Goal: Information Seeking & Learning: Find contact information

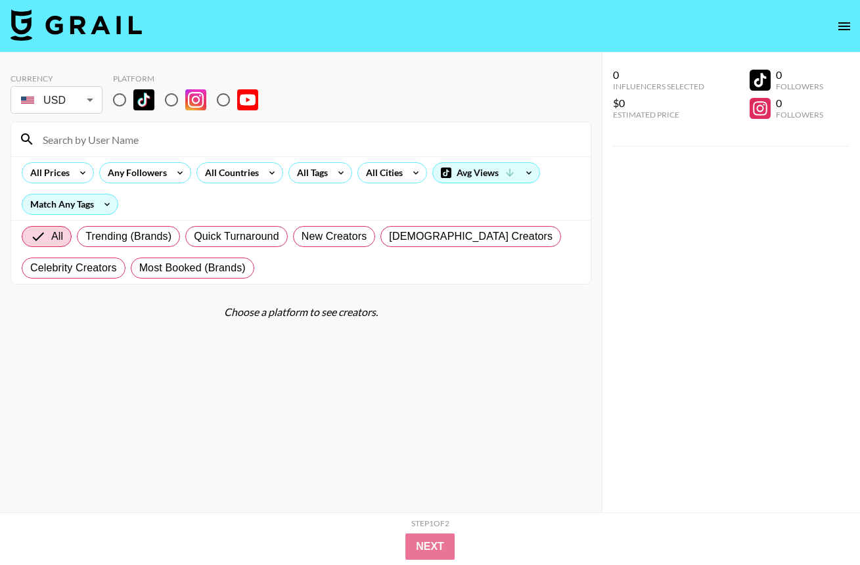
click at [123, 101] on input "radio" at bounding box center [120, 100] width 28 height 28
radio input "true"
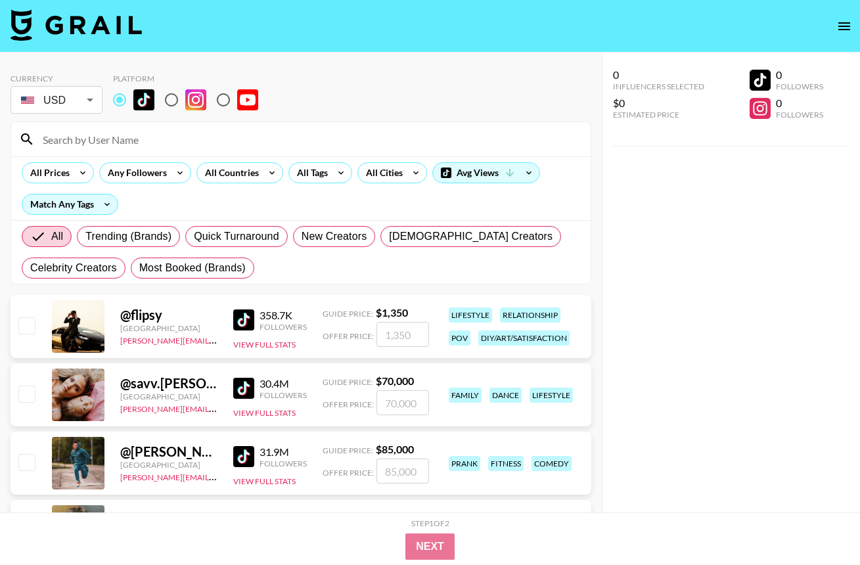
click at [95, 138] on input at bounding box center [309, 139] width 548 height 21
paste input "michansari"
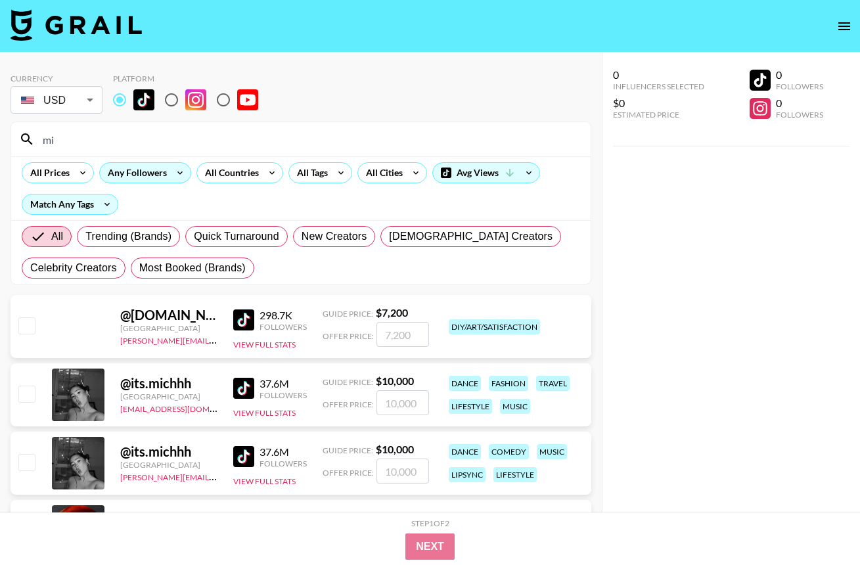
type input "m"
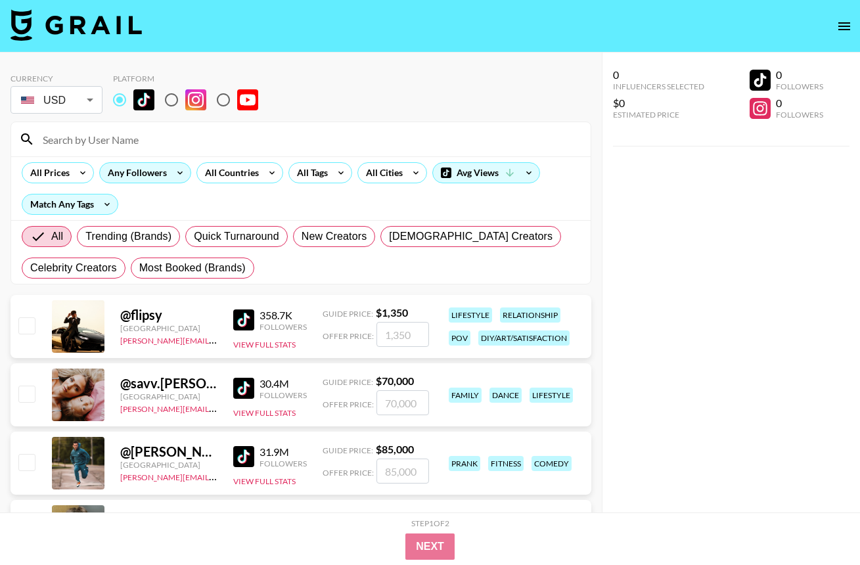
click at [133, 175] on div "Any Followers" at bounding box center [135, 173] width 70 height 20
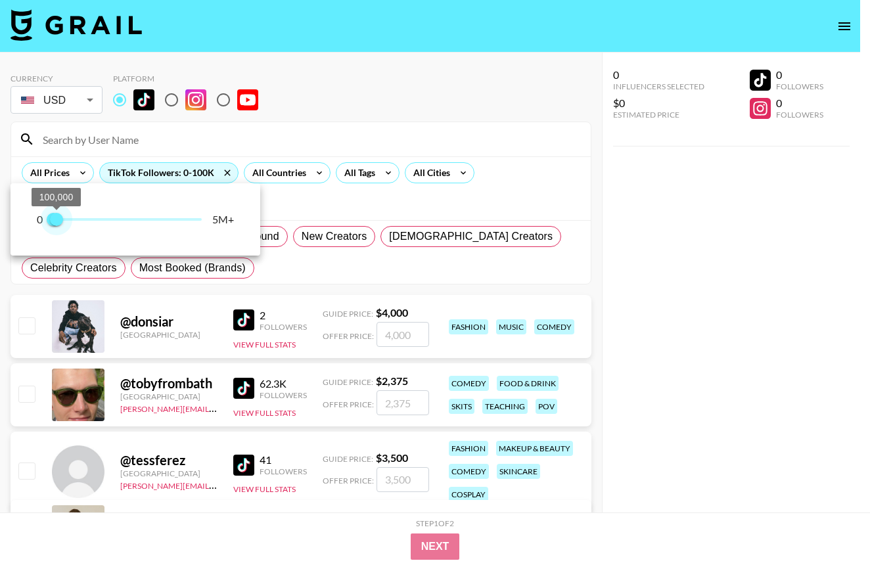
type input "200000"
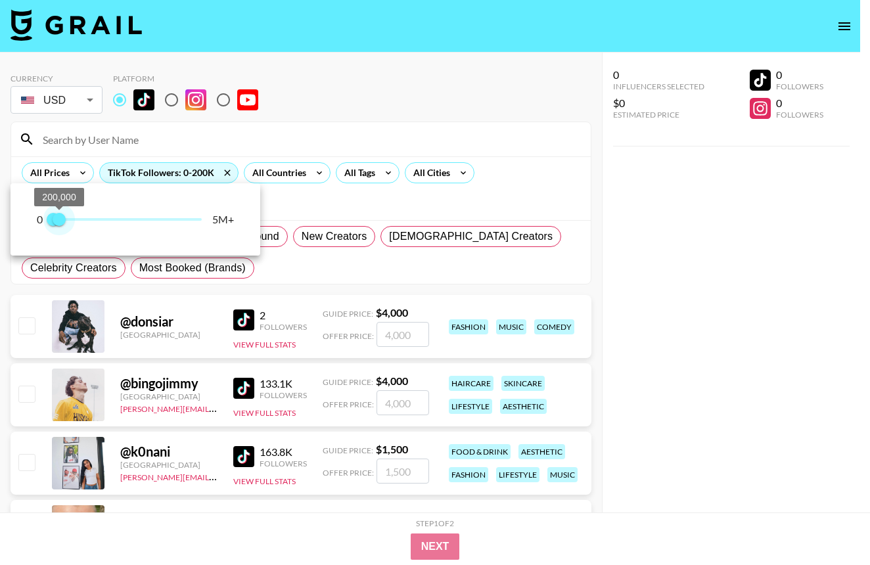
drag, startPoint x: 194, startPoint y: 219, endPoint x: 60, endPoint y: 229, distance: 134.4
click at [60, 226] on span "200,000" at bounding box center [59, 219] width 13 height 13
type input "100000"
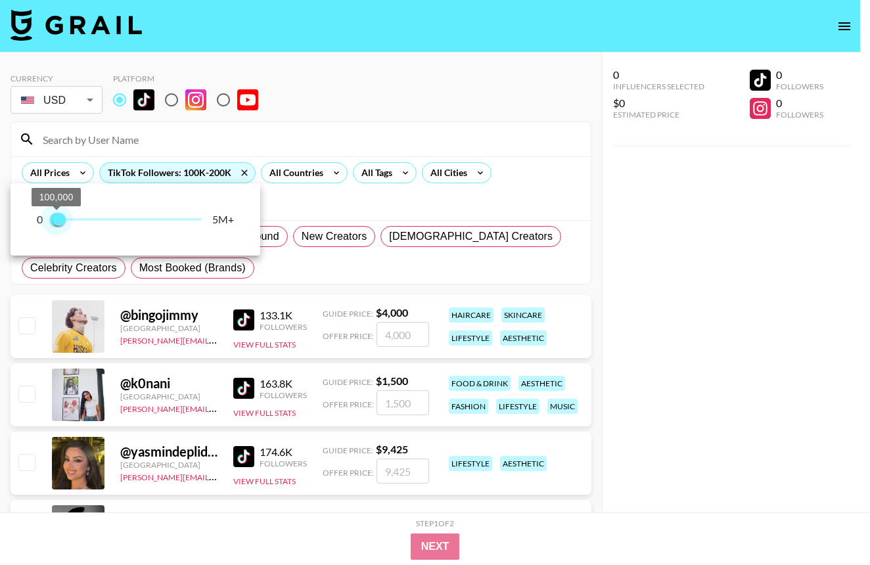
drag, startPoint x: 51, startPoint y: 223, endPoint x: 58, endPoint y: 224, distance: 6.6
click at [58, 224] on span "100,000 200,000" at bounding box center [127, 220] width 148 height 20
click at [739, 280] on div at bounding box center [435, 282] width 870 height 565
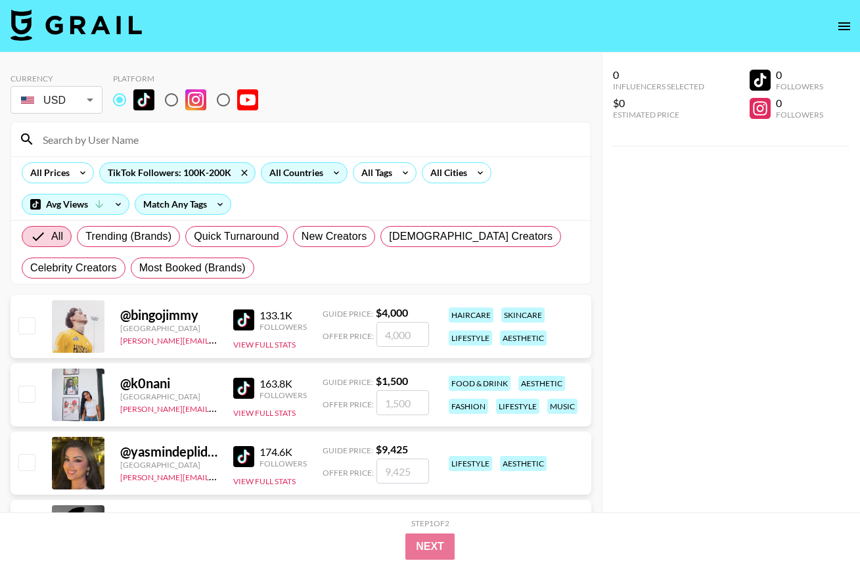
click at [301, 177] on div "All Countries" at bounding box center [293, 173] width 64 height 20
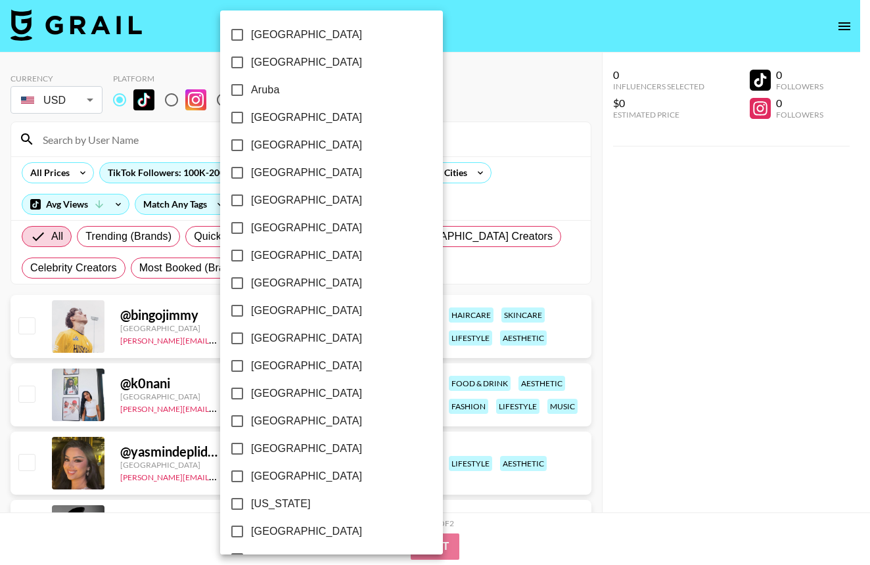
drag, startPoint x: 621, startPoint y: 228, endPoint x: 451, endPoint y: 179, distance: 176.9
click at [621, 228] on div at bounding box center [435, 282] width 870 height 565
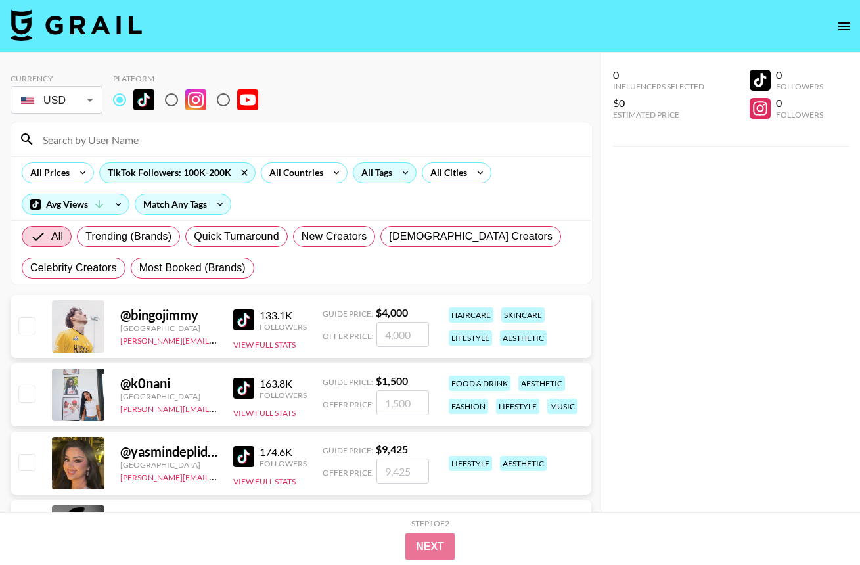
click at [399, 173] on icon at bounding box center [405, 173] width 21 height 20
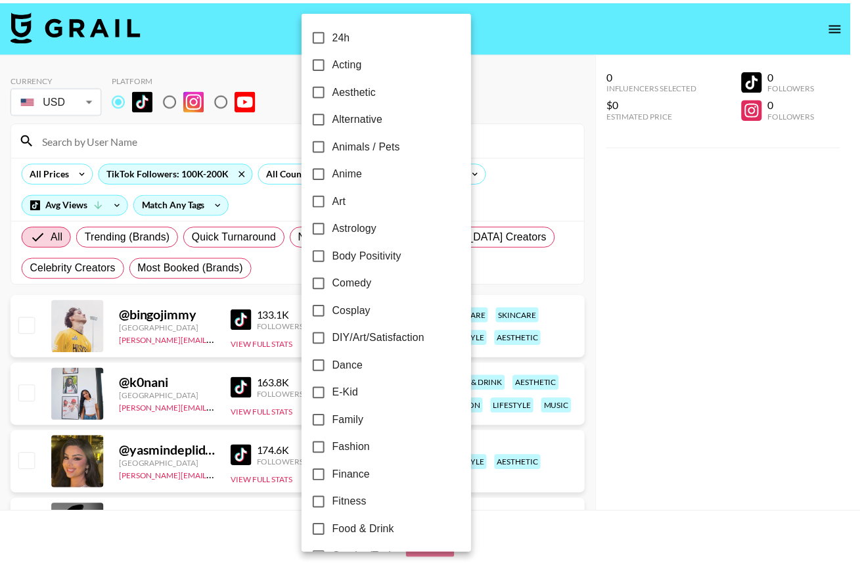
scroll to position [691, 0]
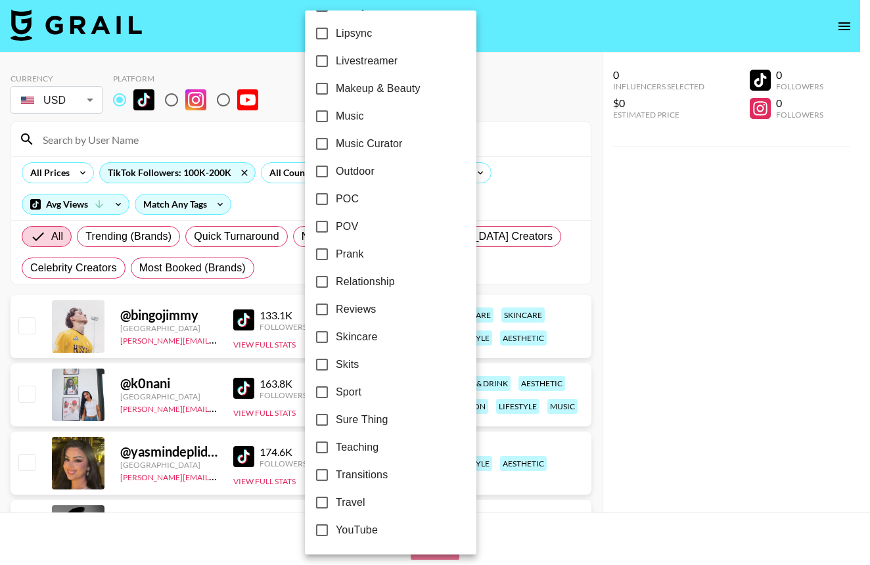
click at [352, 338] on span "Skincare" at bounding box center [356, 337] width 41 height 16
click at [336, 338] on input "Skincare" at bounding box center [322, 337] width 28 height 28
checkbox input "true"
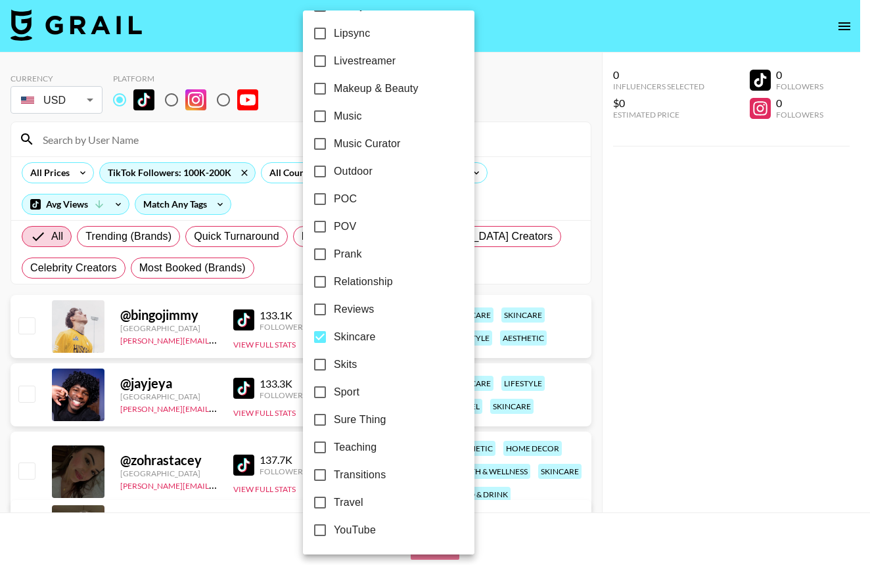
click at [709, 326] on div at bounding box center [435, 282] width 870 height 565
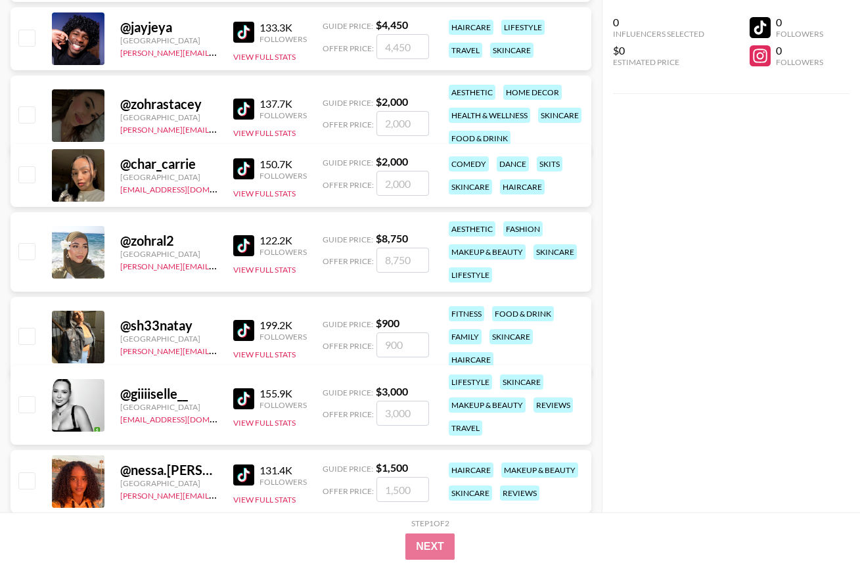
scroll to position [381, 0]
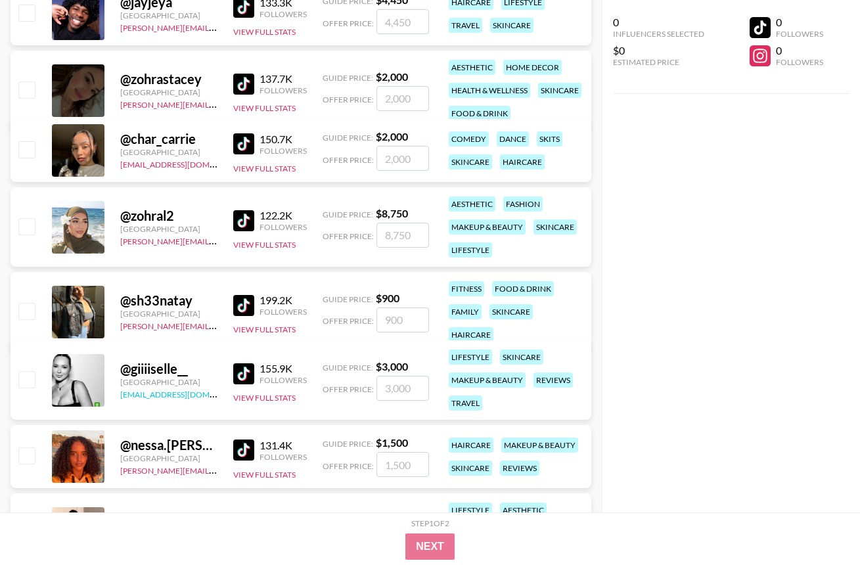
click at [153, 393] on link "[EMAIL_ADDRESS][DOMAIN_NAME]" at bounding box center [186, 393] width 132 height 12
click at [280, 396] on button "View Full Stats" at bounding box center [264, 398] width 62 height 10
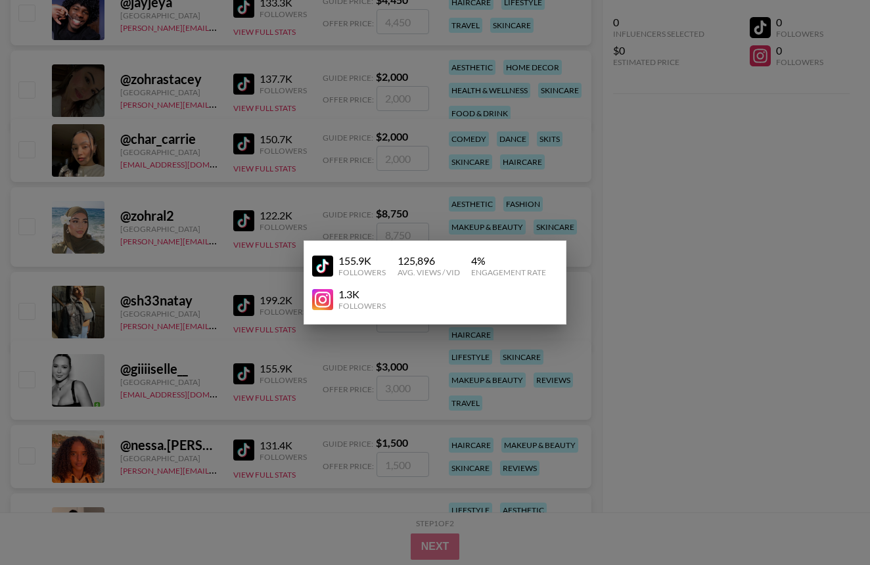
click at [642, 311] on div at bounding box center [435, 282] width 870 height 565
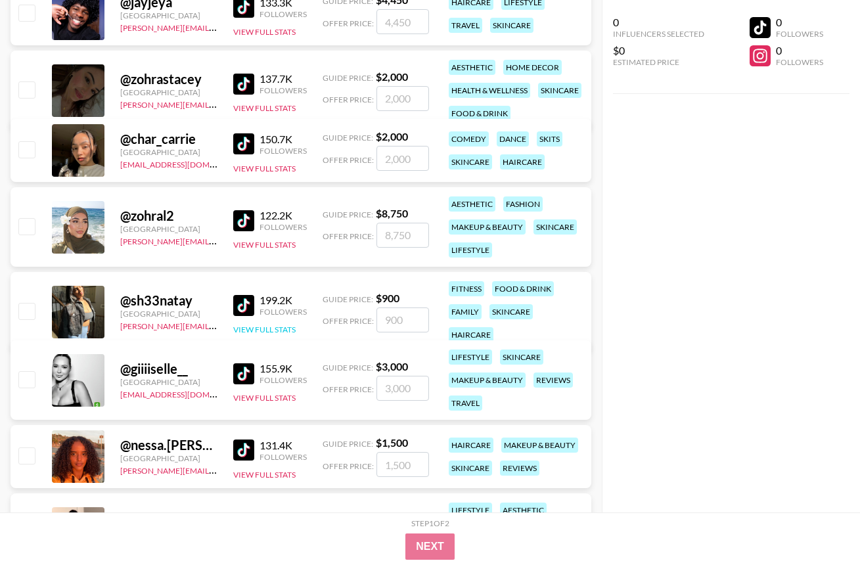
click at [269, 324] on button "View Full Stats" at bounding box center [264, 329] width 62 height 10
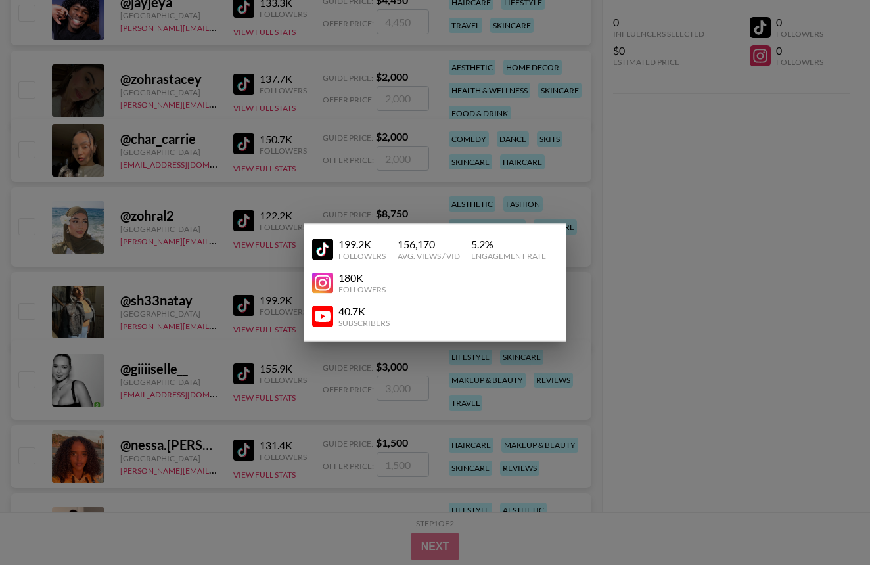
click at [715, 280] on div at bounding box center [435, 282] width 870 height 565
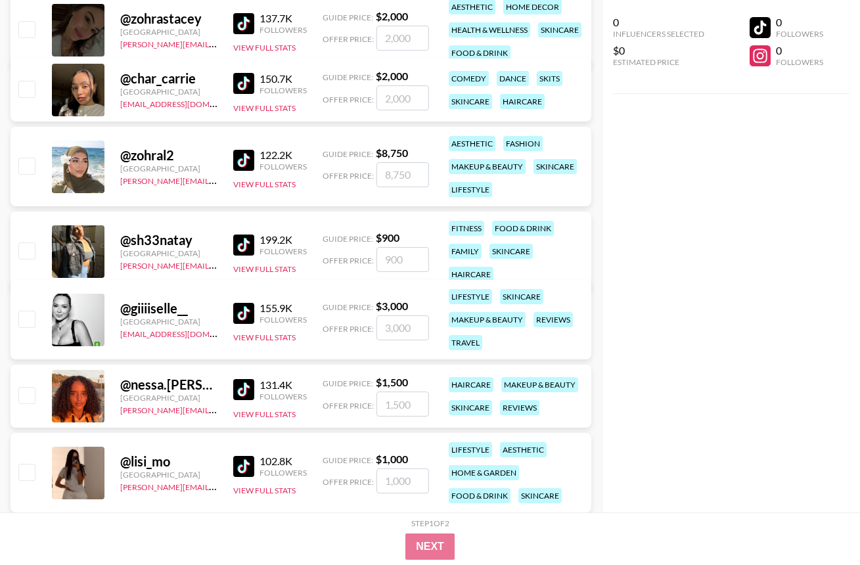
scroll to position [439, 0]
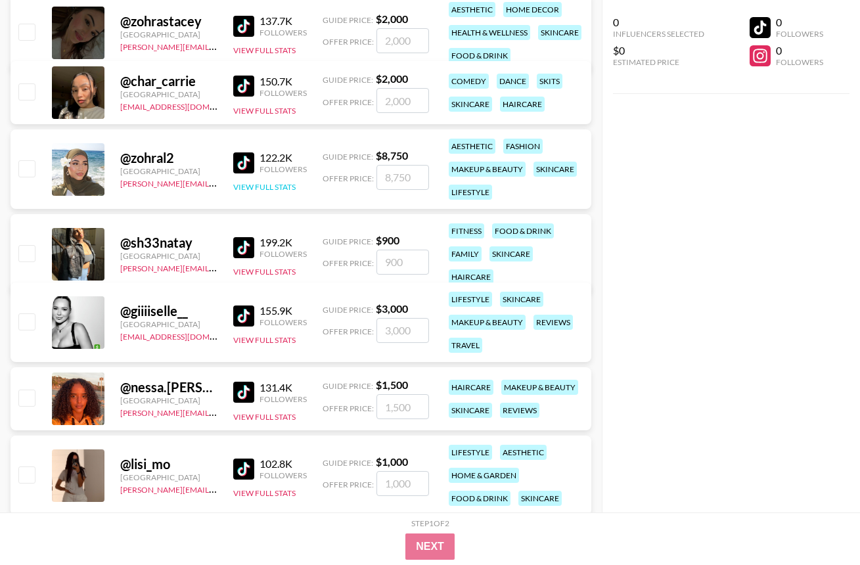
click at [265, 187] on button "View Full Stats" at bounding box center [264, 187] width 62 height 10
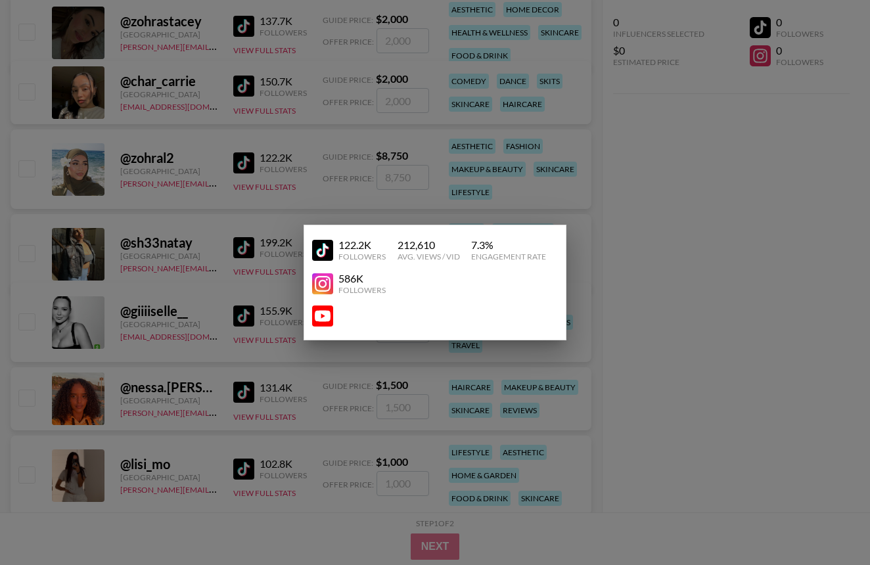
click at [637, 244] on div at bounding box center [435, 282] width 870 height 565
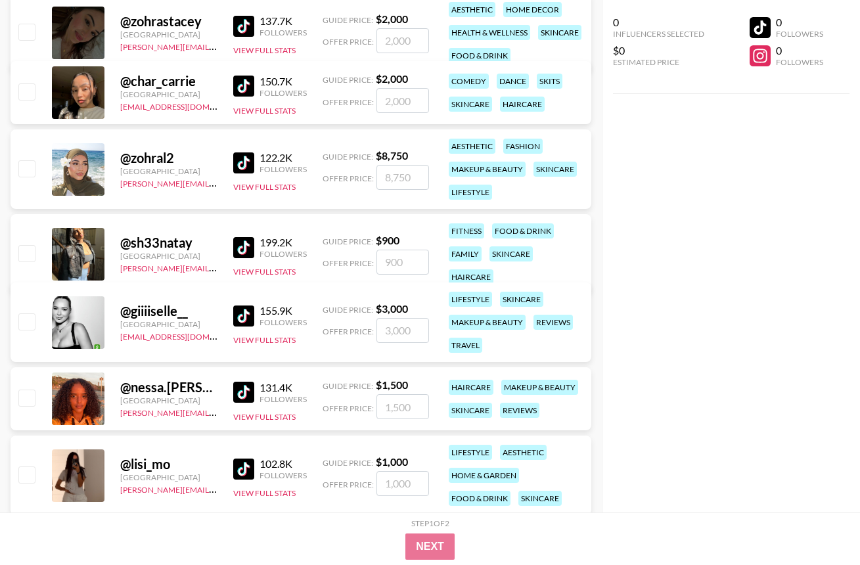
scroll to position [400, 0]
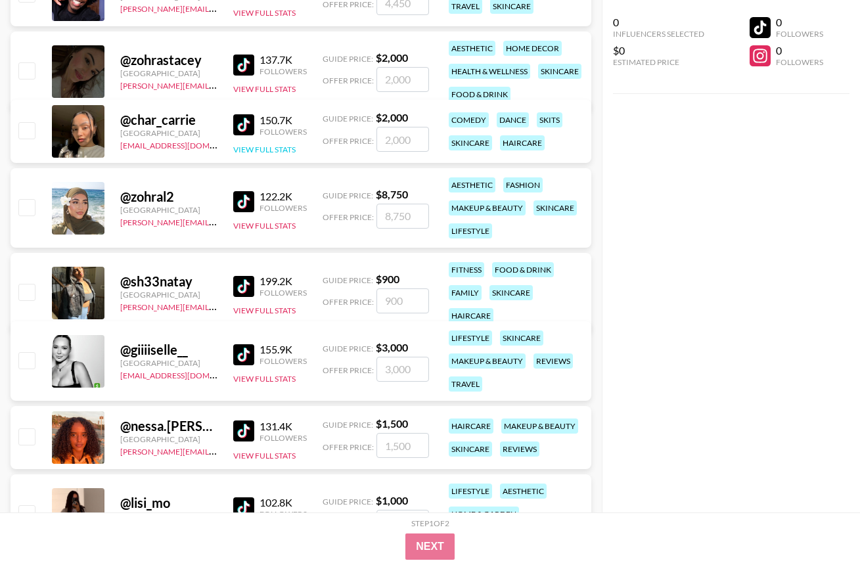
click at [266, 150] on button "View Full Stats" at bounding box center [264, 149] width 62 height 10
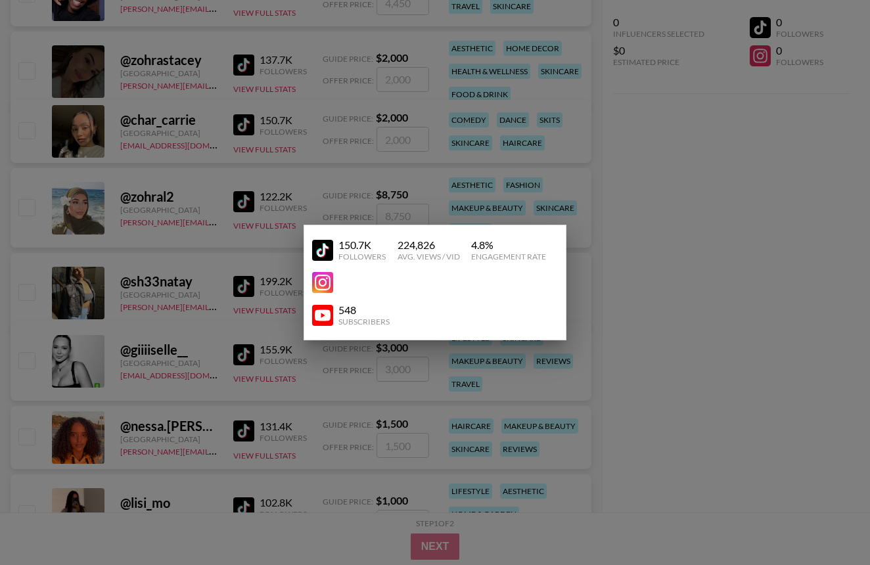
drag, startPoint x: 675, startPoint y: 240, endPoint x: 657, endPoint y: 233, distance: 19.1
click at [675, 240] on div at bounding box center [435, 282] width 870 height 565
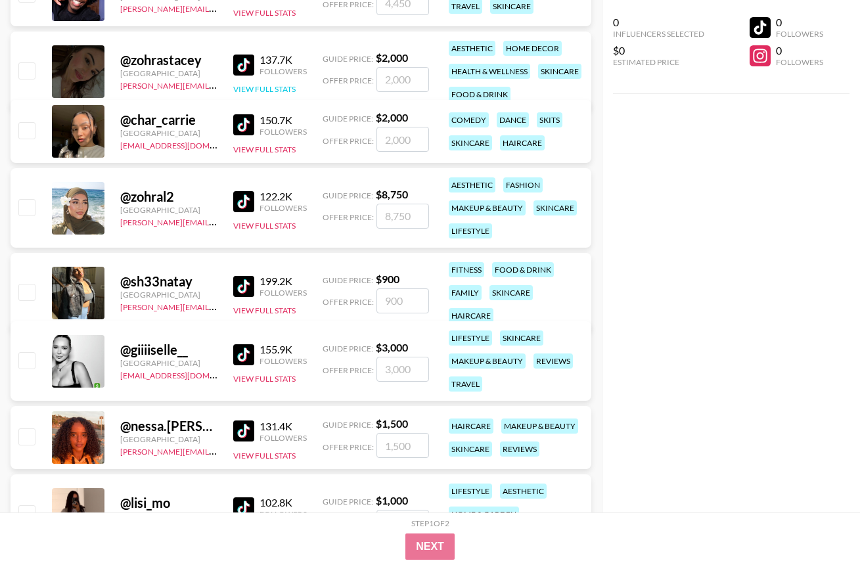
click at [252, 85] on button "View Full Stats" at bounding box center [264, 89] width 62 height 10
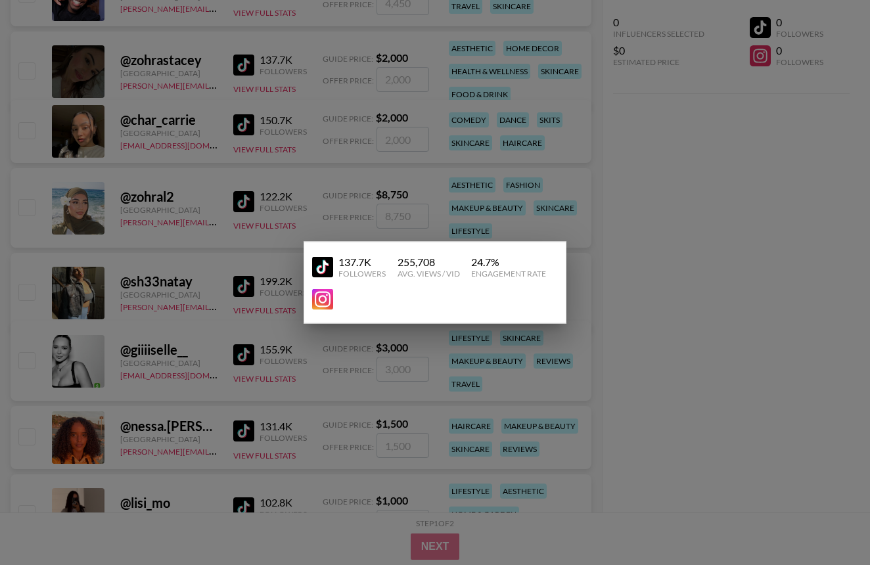
click at [673, 221] on div at bounding box center [435, 282] width 870 height 565
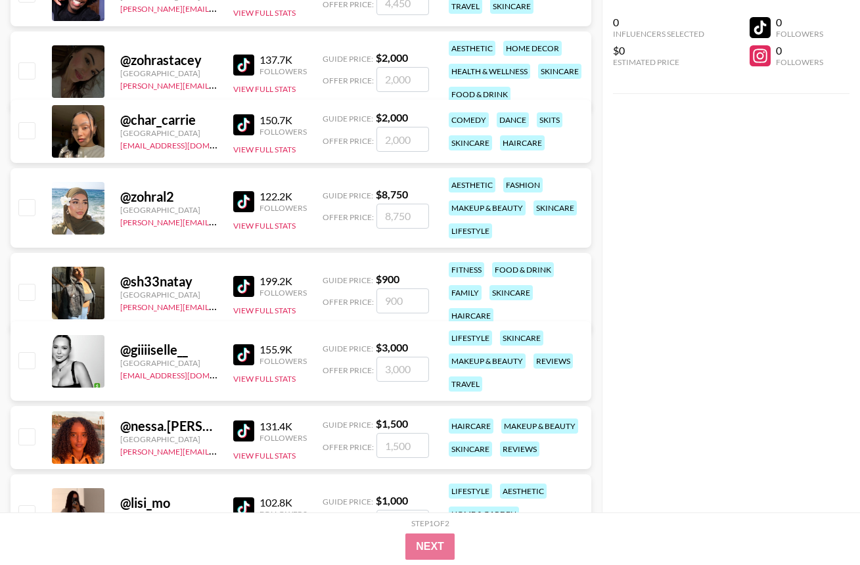
scroll to position [357, 0]
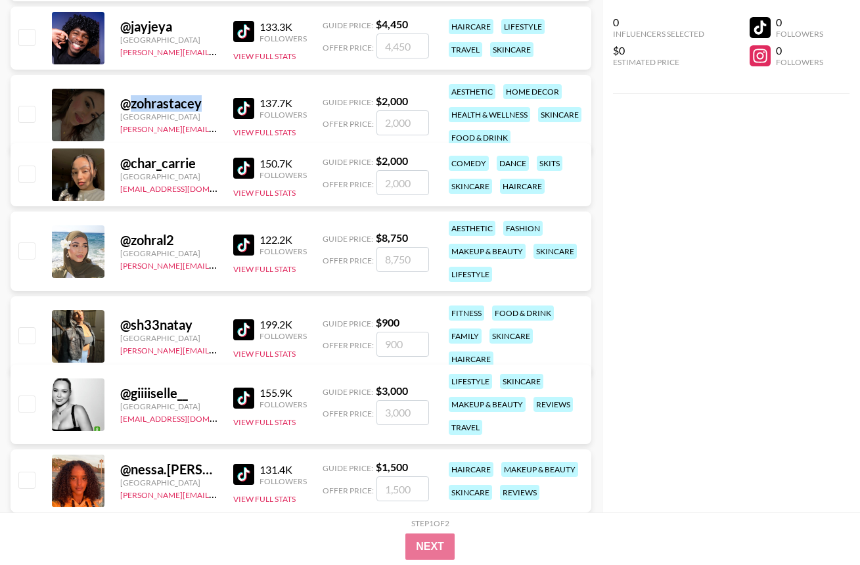
drag, startPoint x: 130, startPoint y: 104, endPoint x: 214, endPoint y: 108, distance: 84.2
click at [214, 108] on div "@ zohrastacey" at bounding box center [168, 103] width 97 height 16
copy div "zohrastacey"
drag, startPoint x: 37, startPoint y: 96, endPoint x: 162, endPoint y: 106, distance: 124.5
click at [162, 106] on div "@ zohrastacey" at bounding box center [168, 103] width 97 height 16
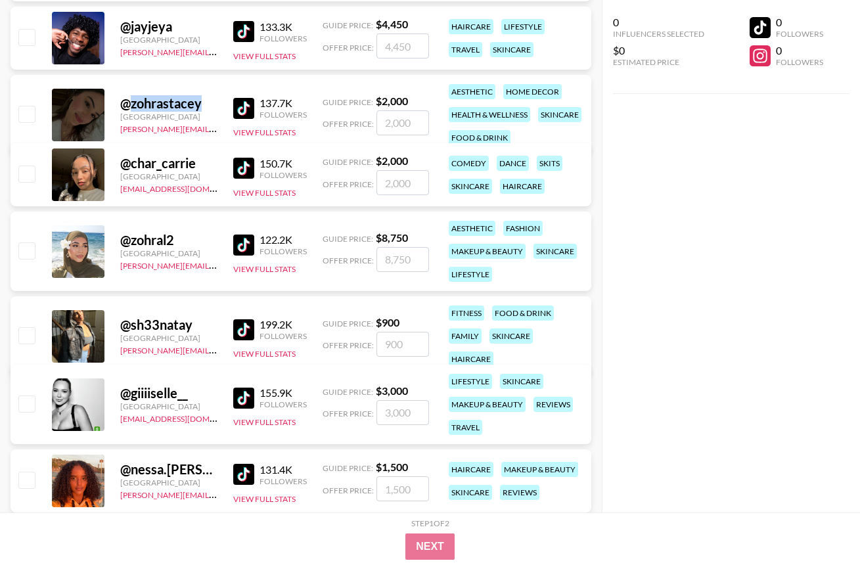
drag, startPoint x: 196, startPoint y: 110, endPoint x: 127, endPoint y: 108, distance: 69.0
click at [127, 108] on div "@ zohrastacey" at bounding box center [168, 103] width 97 height 16
copy div "zohrastacey"
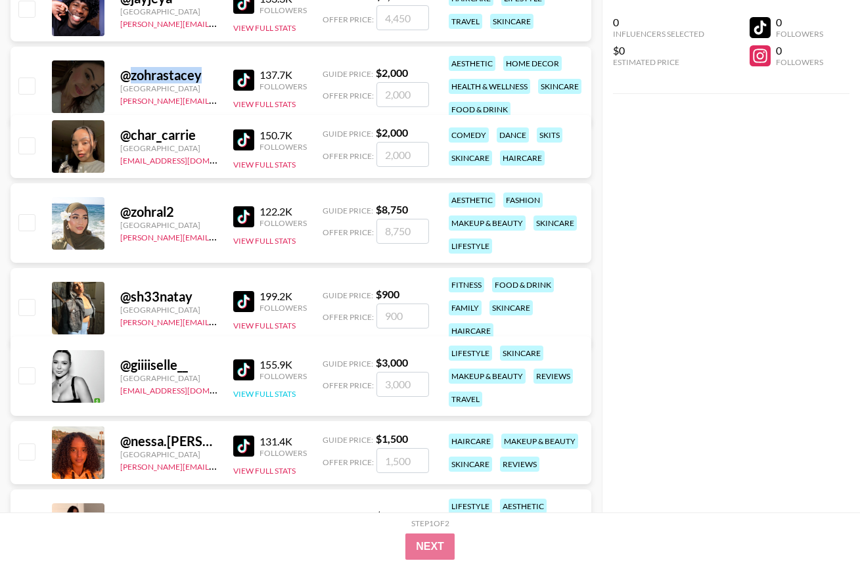
click at [252, 395] on button "View Full Stats" at bounding box center [264, 394] width 62 height 10
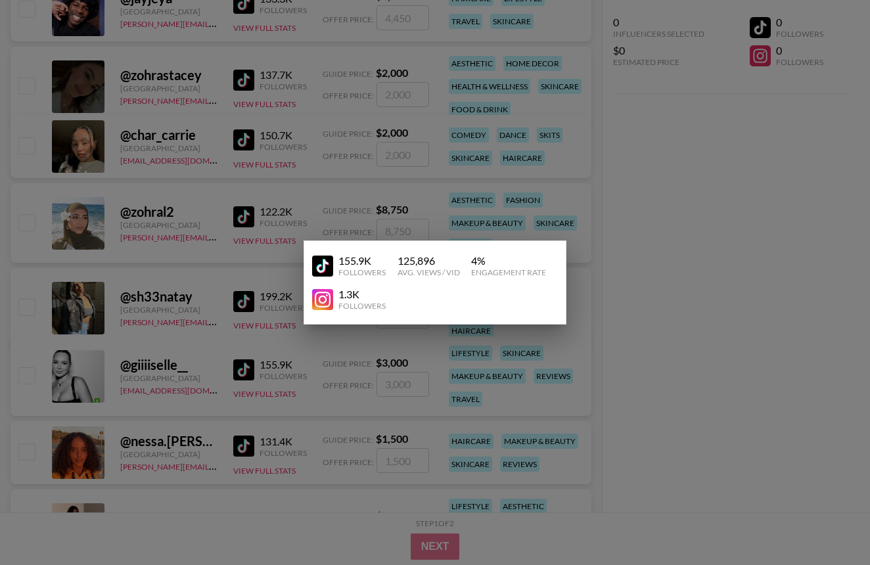
click at [663, 345] on div at bounding box center [435, 282] width 870 height 565
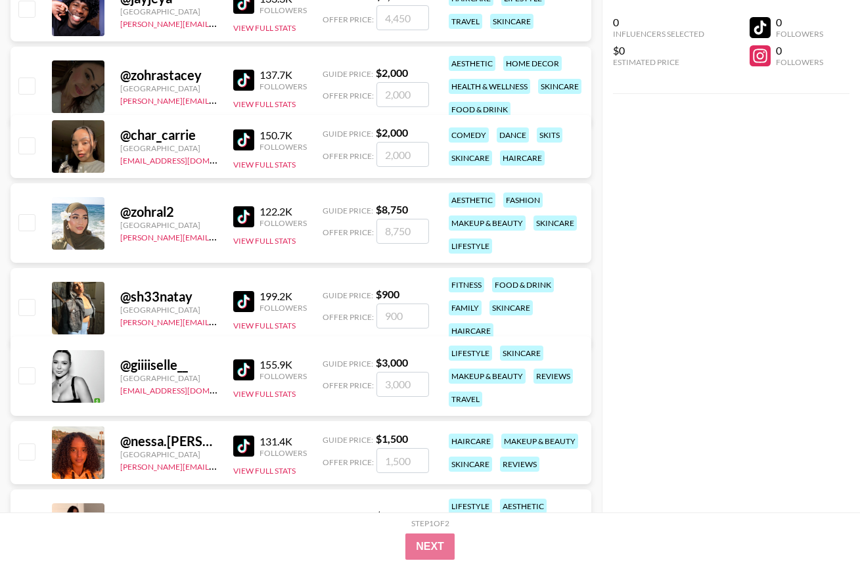
scroll to position [799, 0]
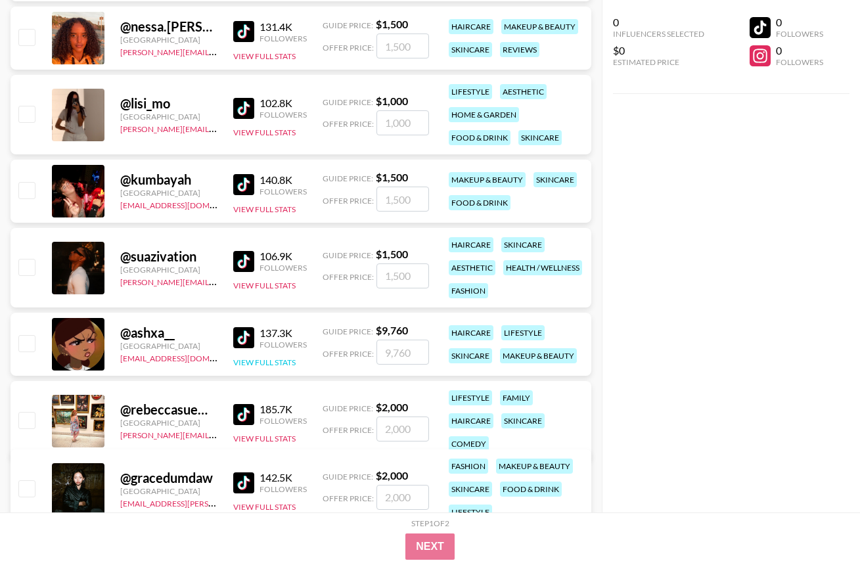
click at [238, 365] on button "View Full Stats" at bounding box center [264, 362] width 62 height 10
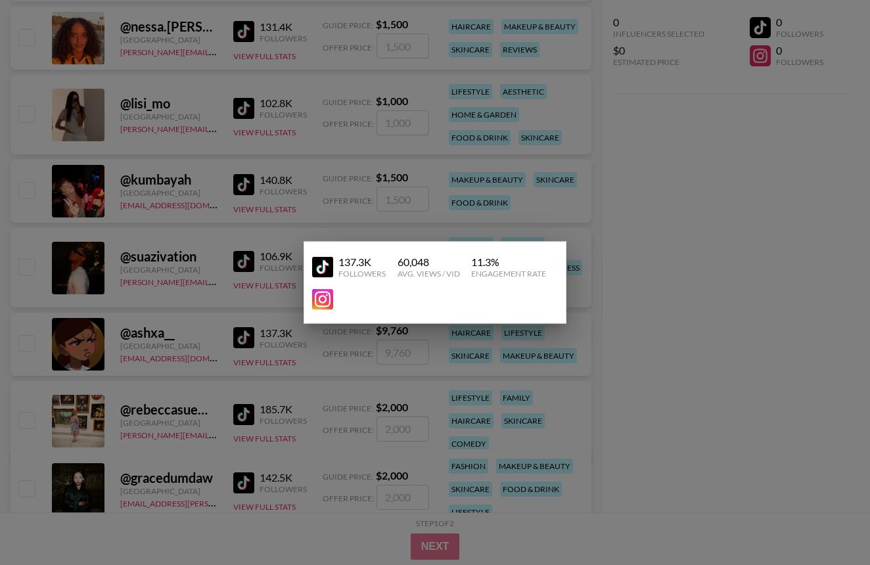
click at [683, 326] on div at bounding box center [435, 282] width 870 height 565
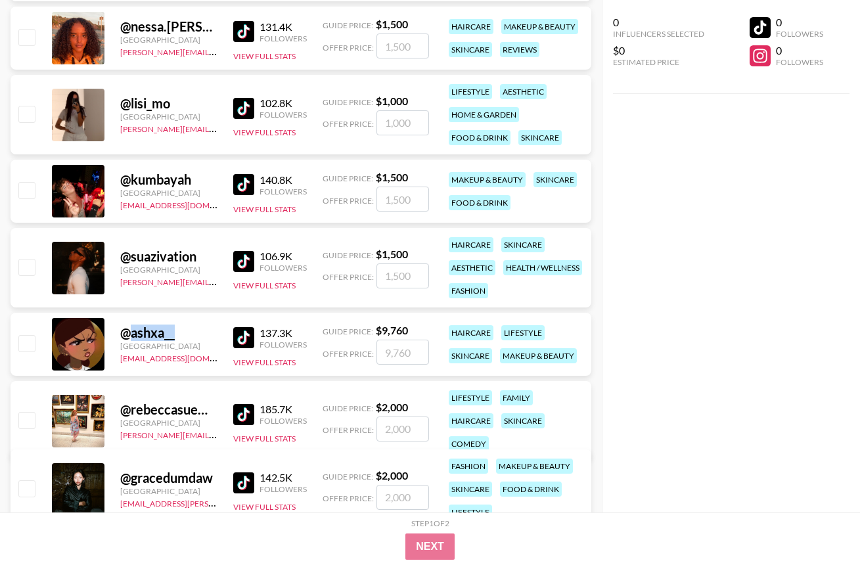
drag, startPoint x: 129, startPoint y: 334, endPoint x: 173, endPoint y: 335, distance: 44.7
click at [173, 335] on div "@ ashxa__" at bounding box center [168, 332] width 97 height 16
copy div "ashxa__"
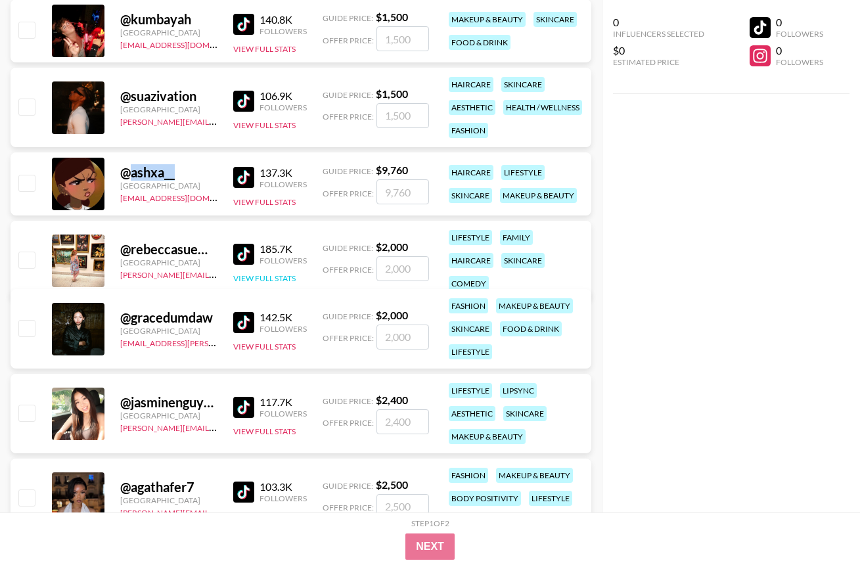
click at [267, 273] on button "View Full Stats" at bounding box center [264, 278] width 62 height 10
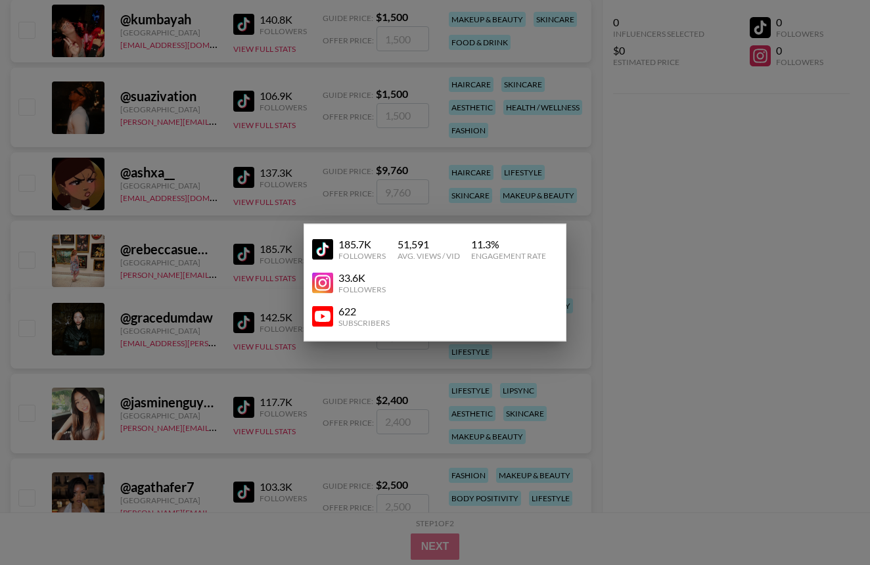
click at [680, 283] on div at bounding box center [435, 282] width 870 height 565
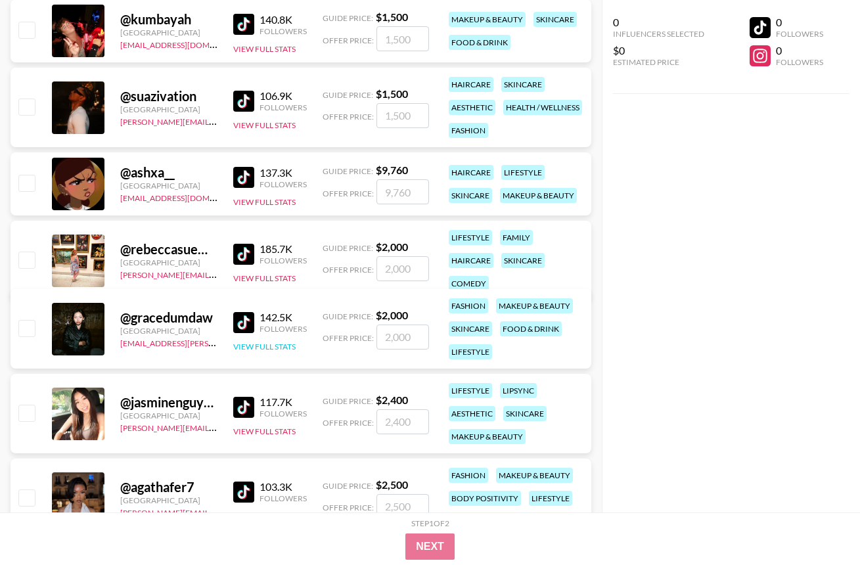
click at [273, 349] on button "View Full Stats" at bounding box center [264, 347] width 62 height 10
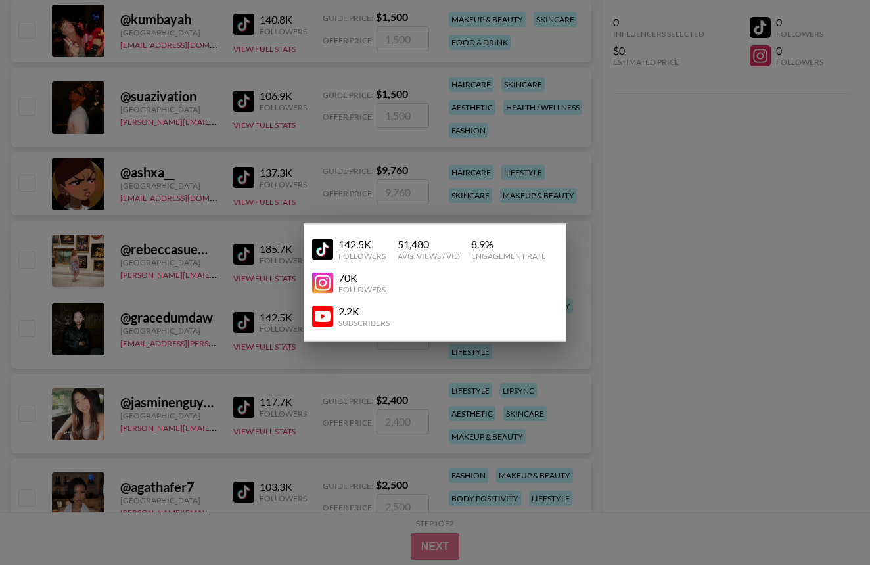
click at [677, 269] on div at bounding box center [435, 282] width 870 height 565
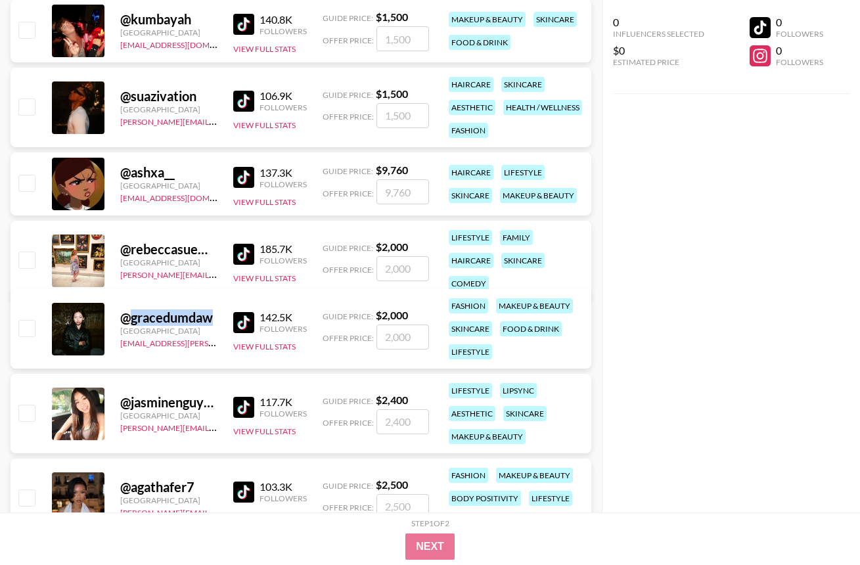
drag, startPoint x: 213, startPoint y: 317, endPoint x: 131, endPoint y: 323, distance: 82.3
click at [131, 323] on div "@ gracedumdaw" at bounding box center [168, 317] width 97 height 16
copy div "gracedumdaw"
